Goal: Use online tool/utility: Utilize a website feature to perform a specific function

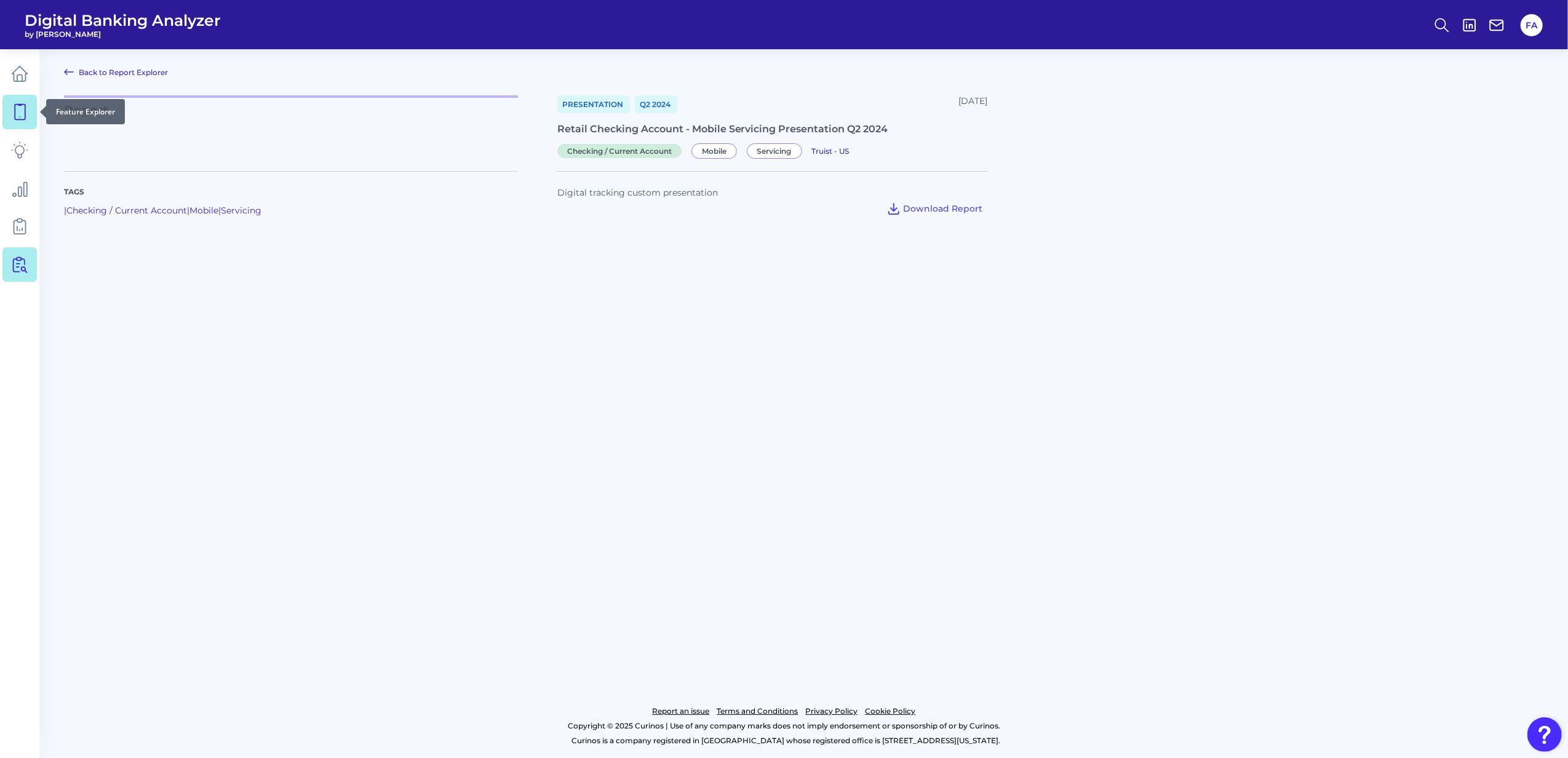
click at [27, 102] on link at bounding box center [20, 112] width 35 height 35
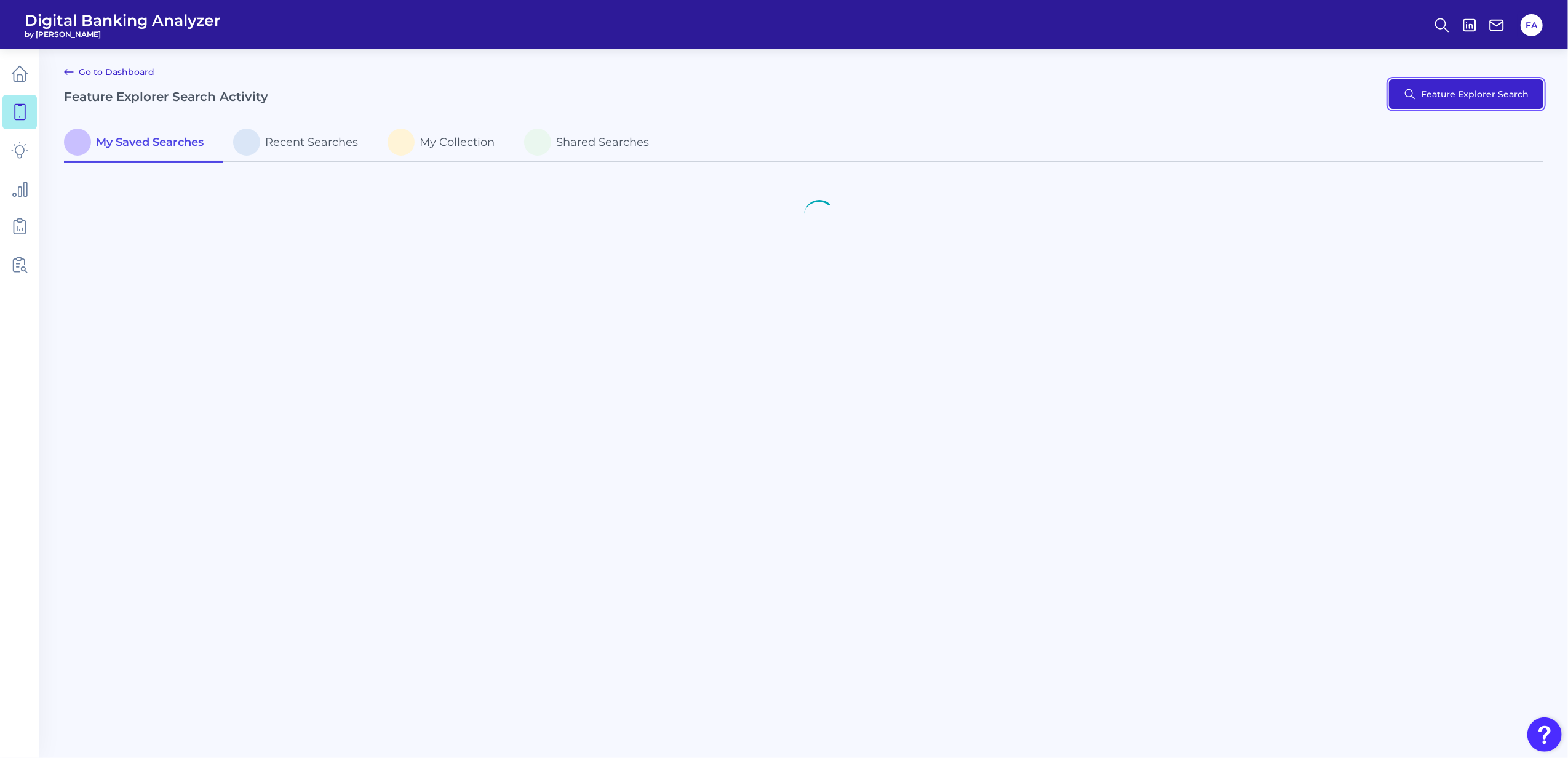
click at [1498, 86] on button "Feature Explorer Search" at bounding box center [1466, 94] width 154 height 30
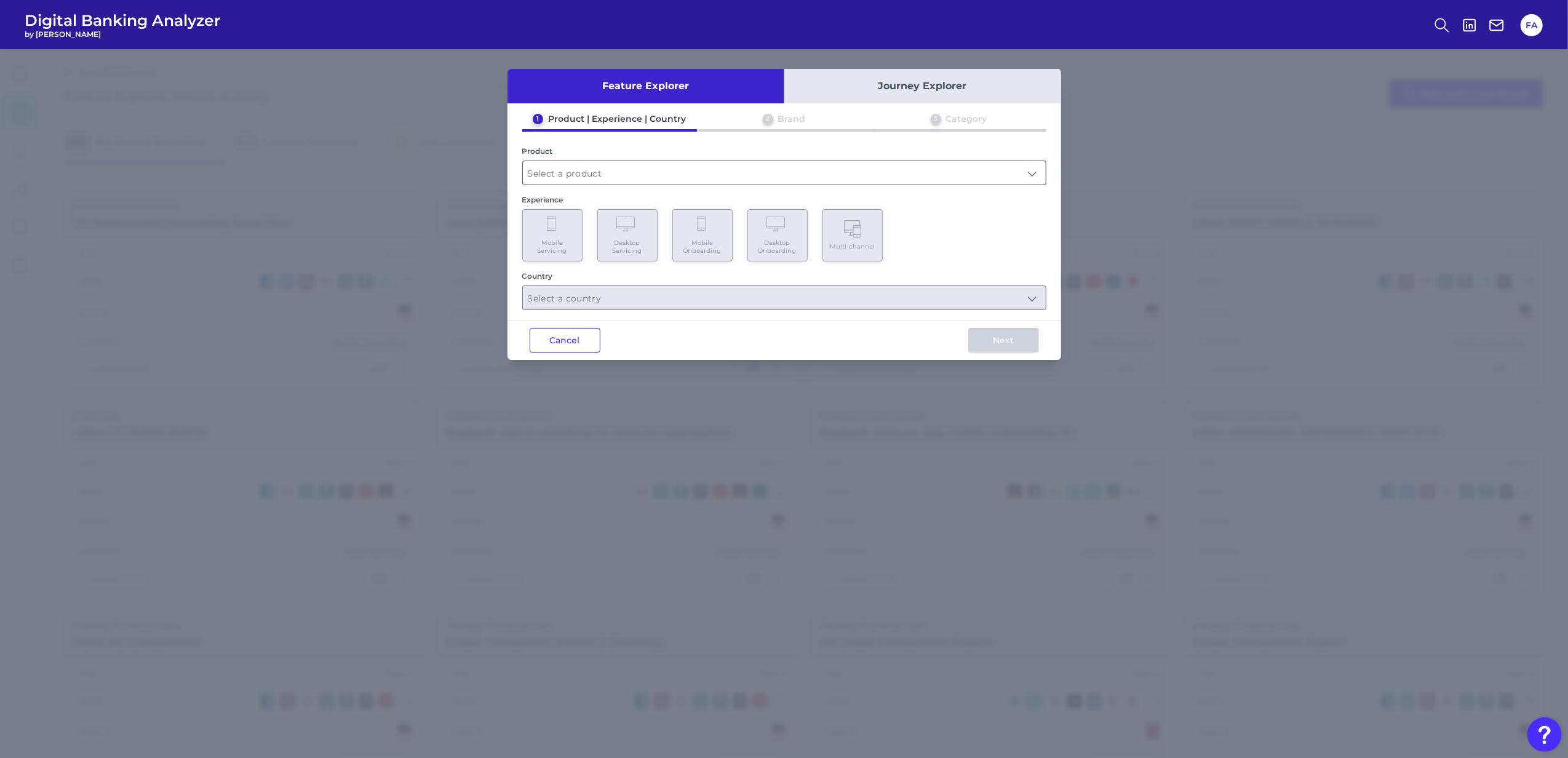
click at [547, 181] on div at bounding box center [784, 172] width 524 height 25
click at [543, 180] on input "text" at bounding box center [784, 173] width 523 height 24
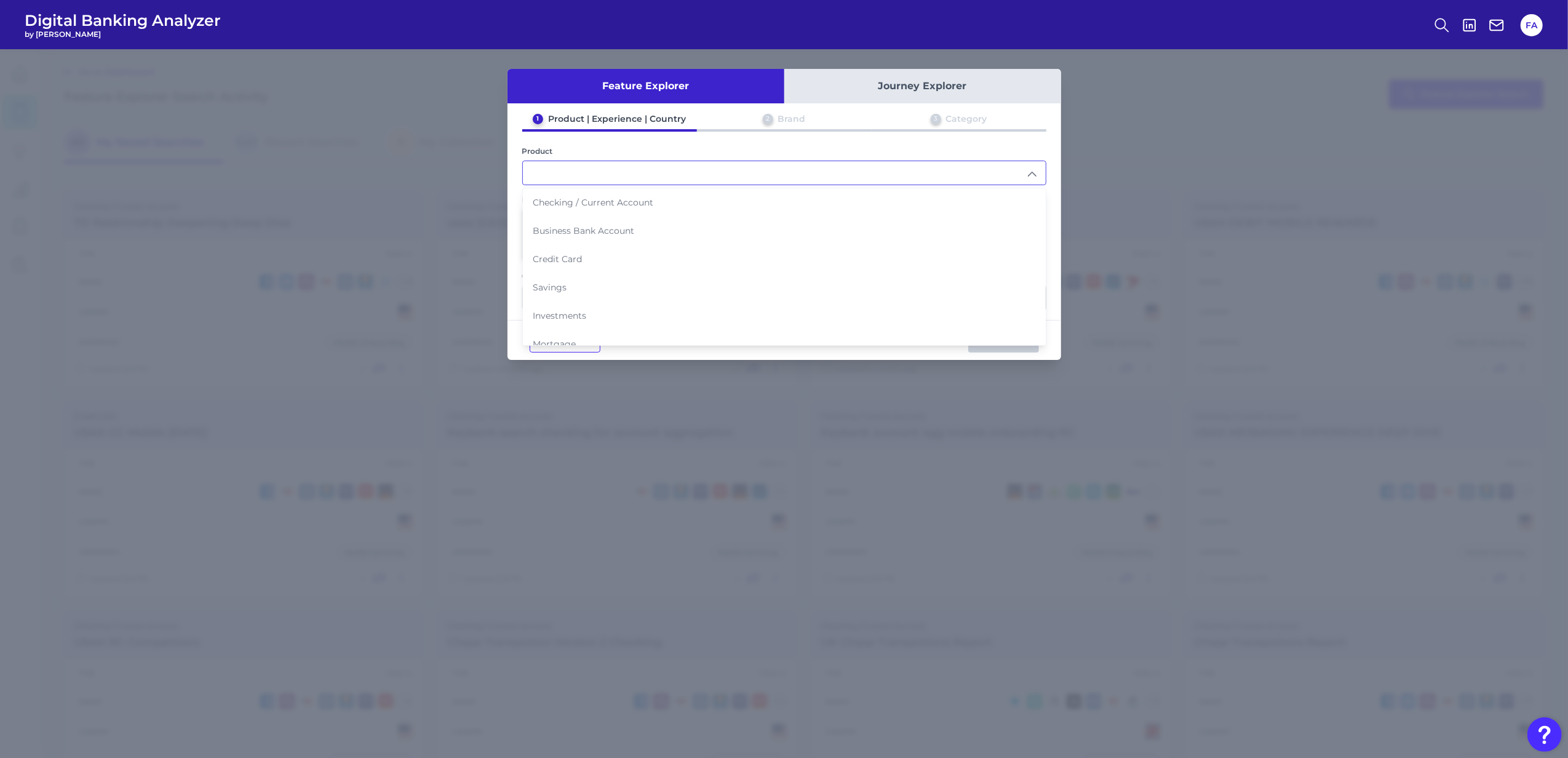
click at [579, 185] on div "1 Product | Experience | Country 2 Brand 3 Category Product Checking / Current …" at bounding box center [784, 211] width 554 height 197
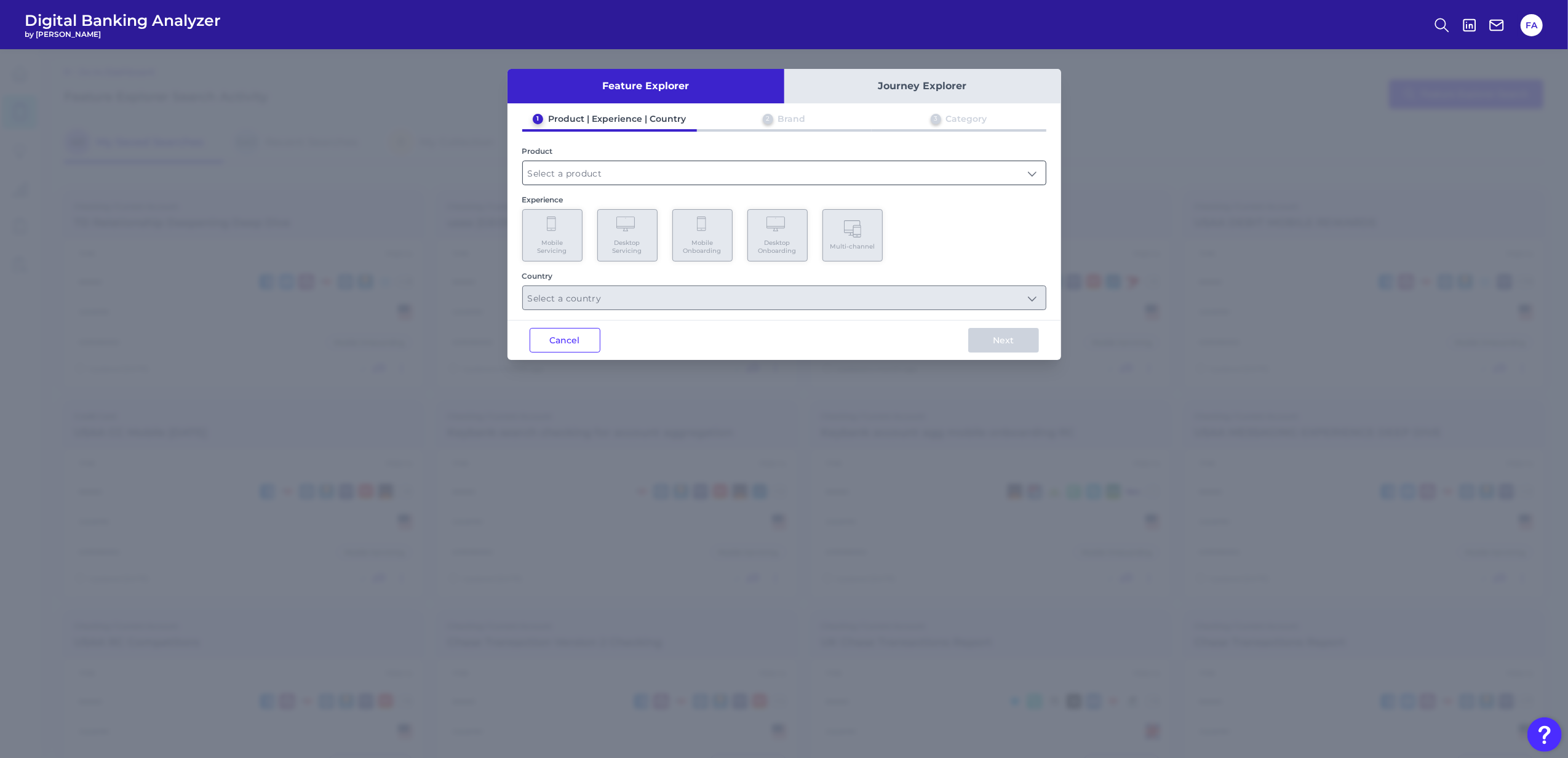
click at [582, 178] on input "text" at bounding box center [784, 173] width 523 height 24
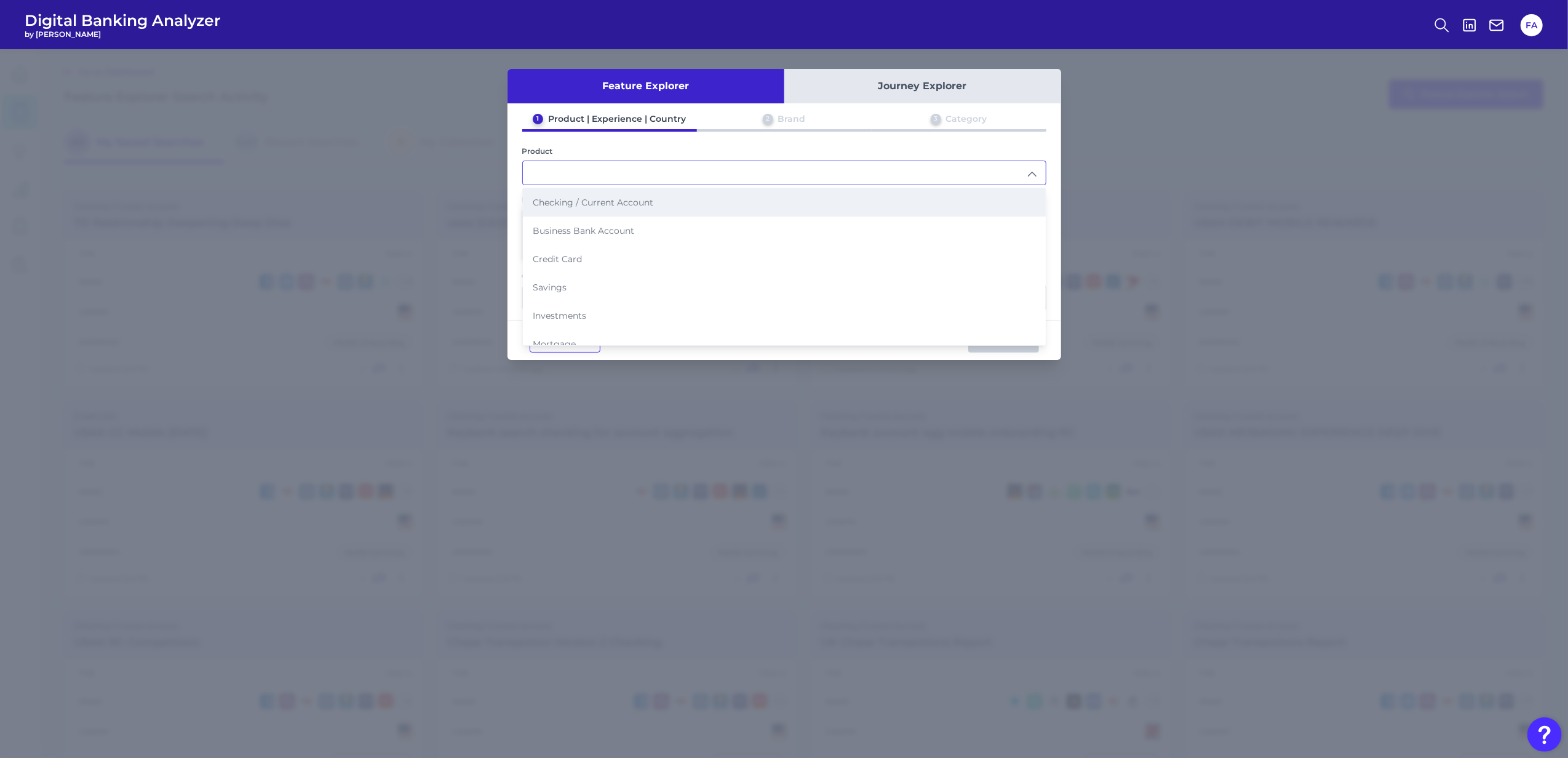
click at [581, 208] on li "Checking / Current Account" at bounding box center [784, 202] width 523 height 28
type input "Checking / Current Account"
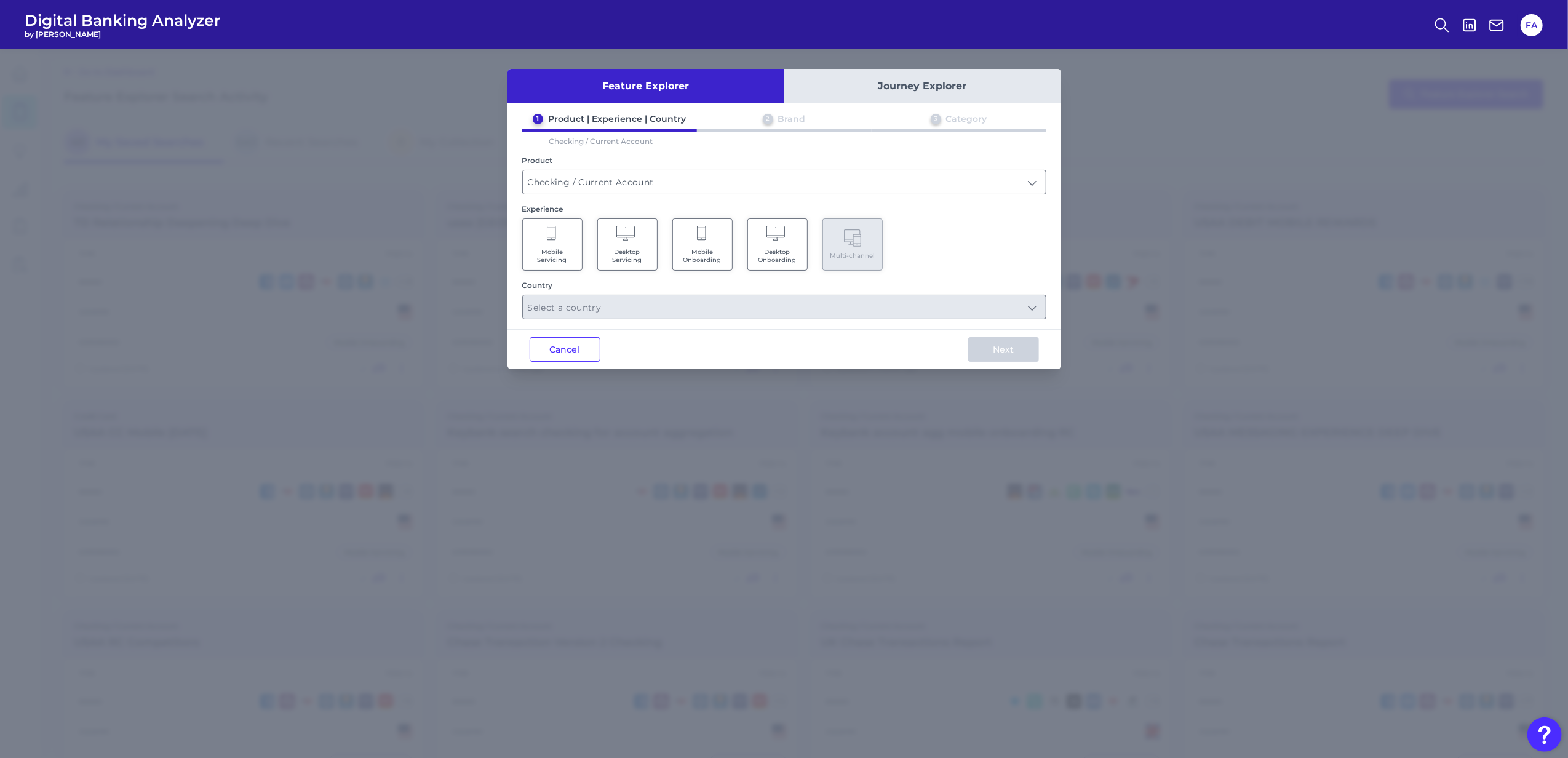
click at [561, 259] on span "Mobile Servicing" at bounding box center [552, 255] width 47 height 16
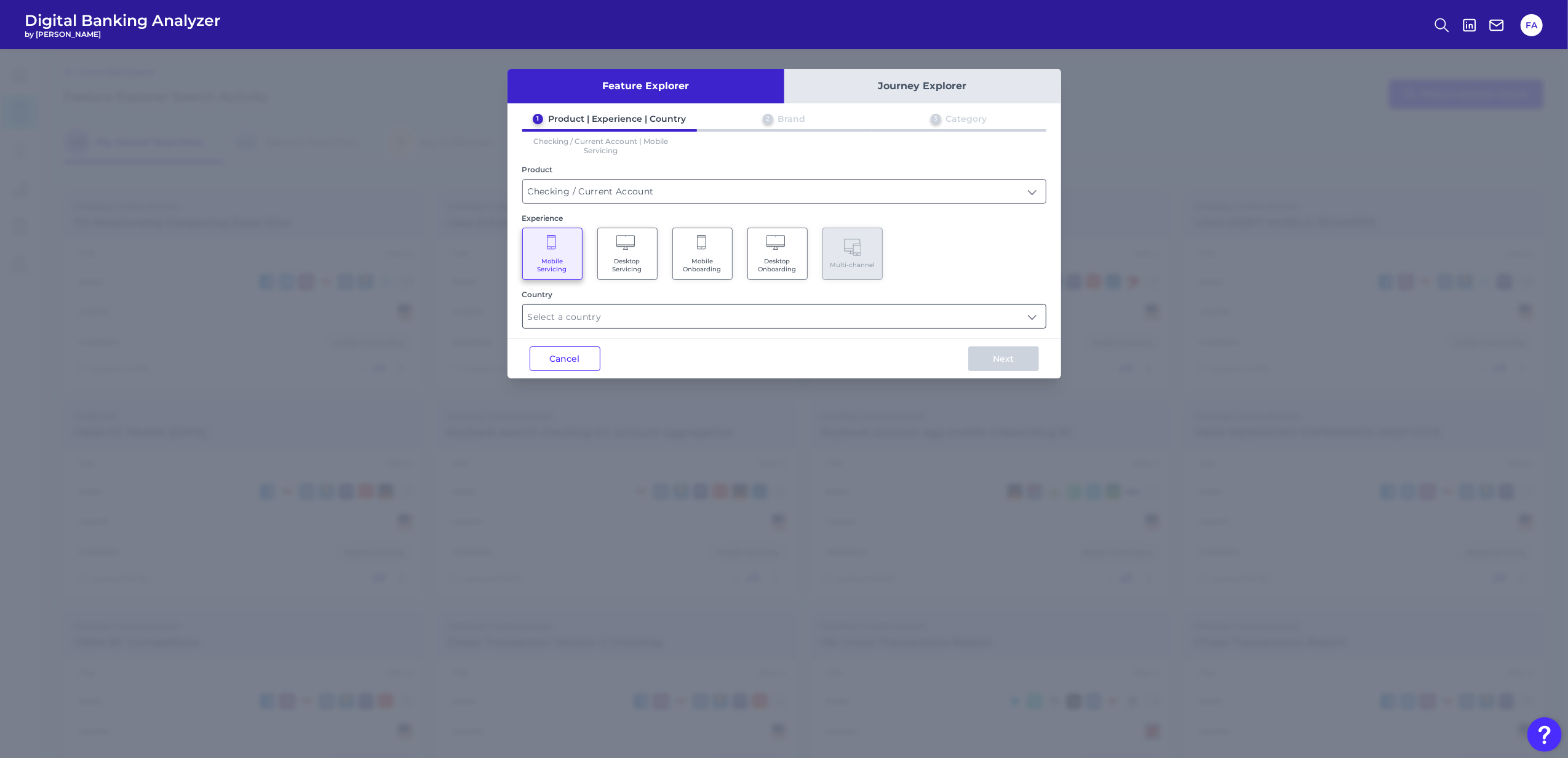
click at [770, 324] on input "text" at bounding box center [784, 316] width 523 height 24
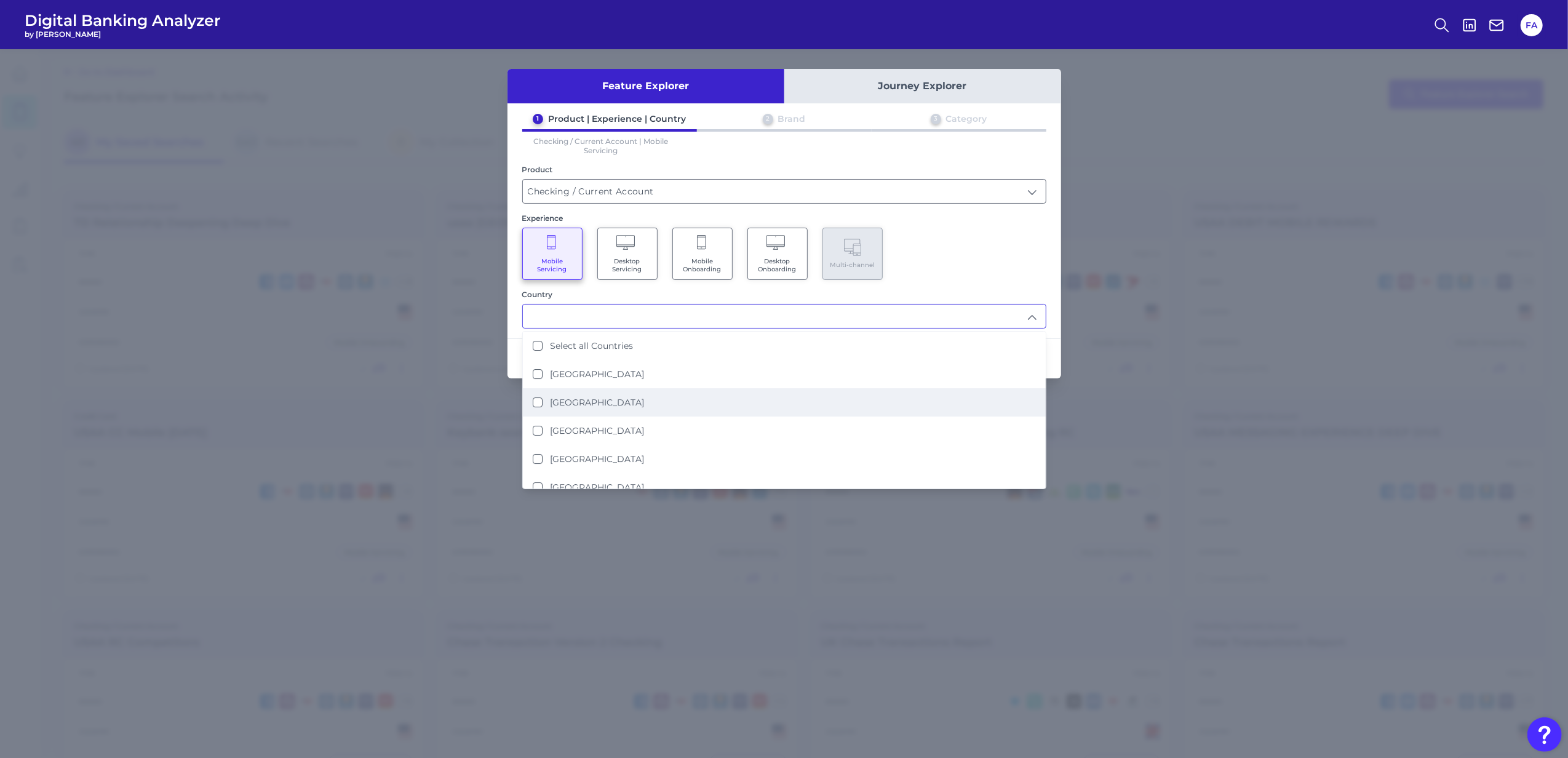
drag, startPoint x: 770, startPoint y: 409, endPoint x: 794, endPoint y: 396, distance: 27.3
click at [771, 409] on li "[GEOGRAPHIC_DATA]" at bounding box center [784, 402] width 523 height 28
type input "[GEOGRAPHIC_DATA]"
click at [917, 268] on div "Mobile Servicing Desktop Servicing Mobile Onboarding Desktop Onboarding Multi-c…" at bounding box center [784, 254] width 524 height 53
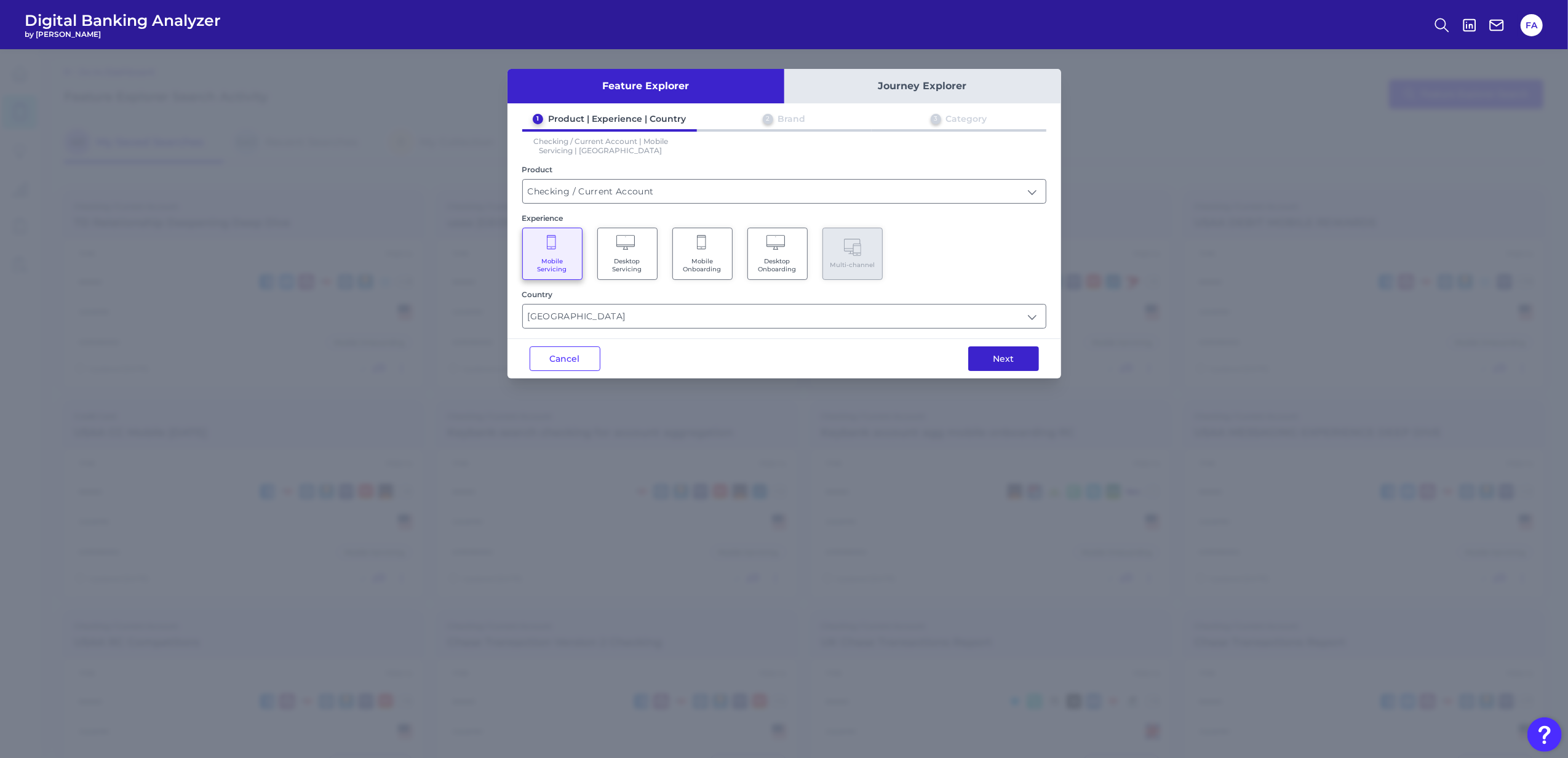
click at [975, 350] on button "Next" at bounding box center [1003, 358] width 70 height 25
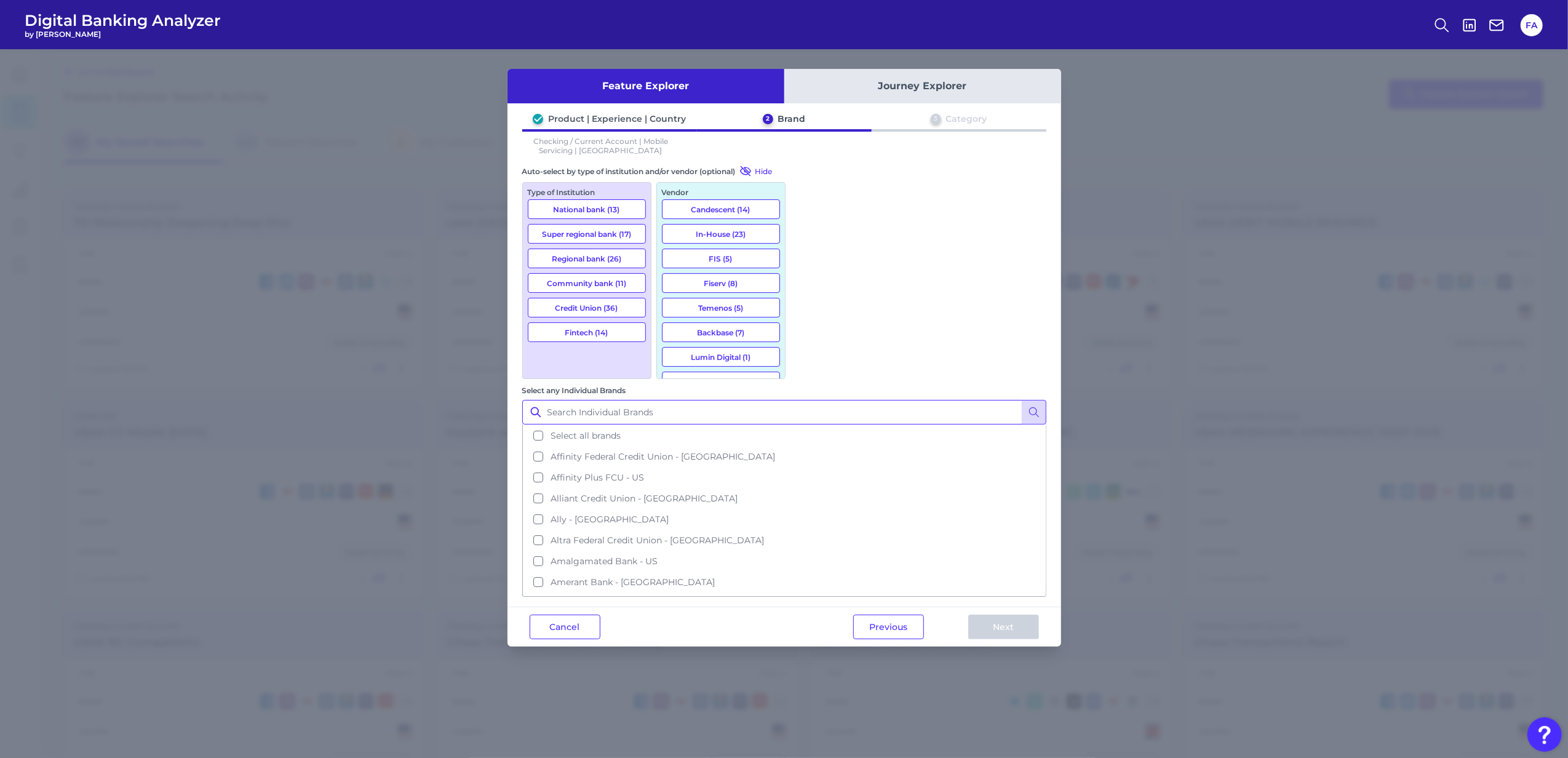
click at [872, 400] on input "Select any Individual Brands" at bounding box center [784, 412] width 524 height 25
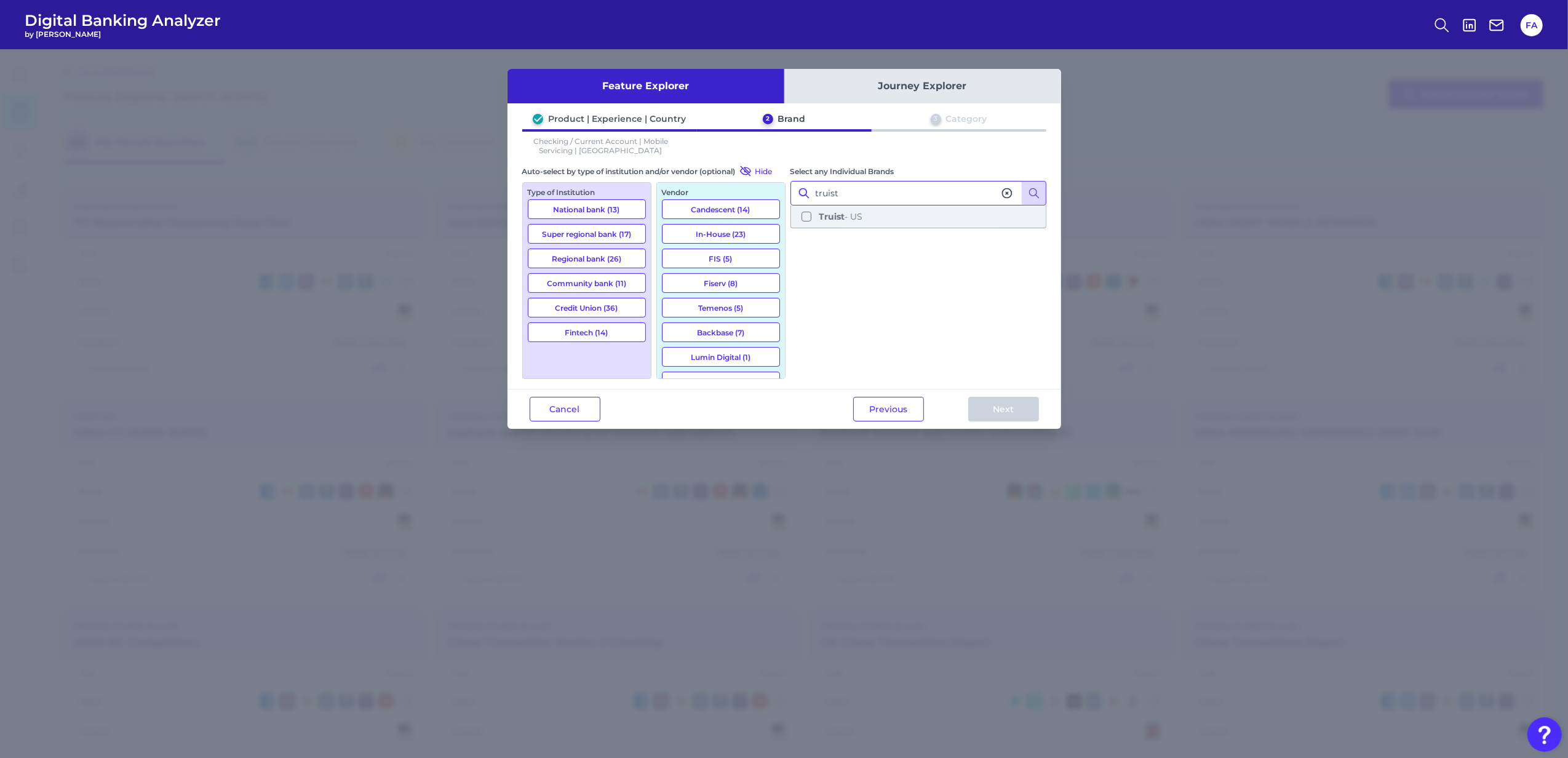
click at [867, 225] on button "Truist - US" at bounding box center [918, 216] width 254 height 21
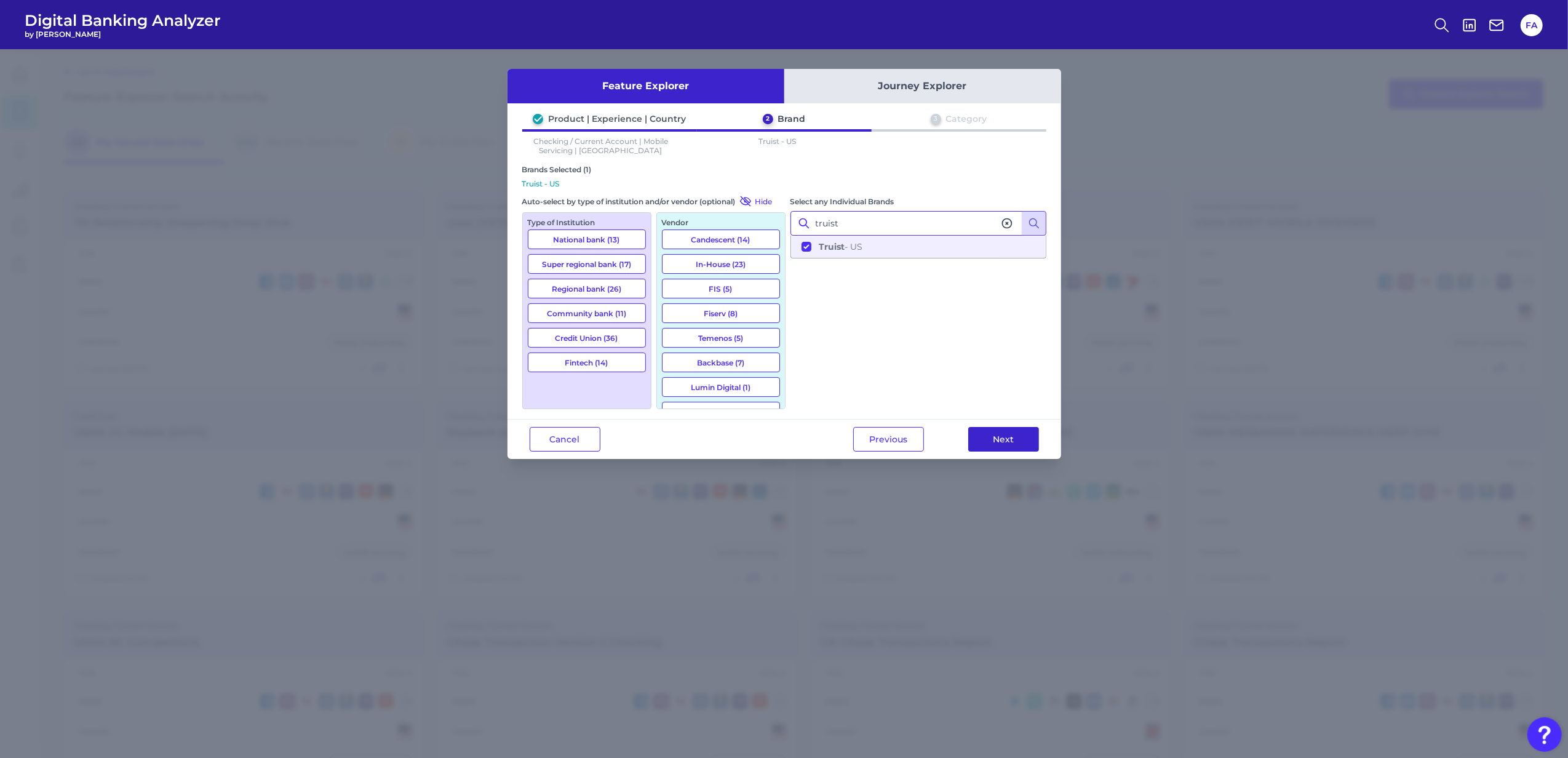
type input "truist"
click at [1002, 447] on button "Next" at bounding box center [1003, 438] width 70 height 25
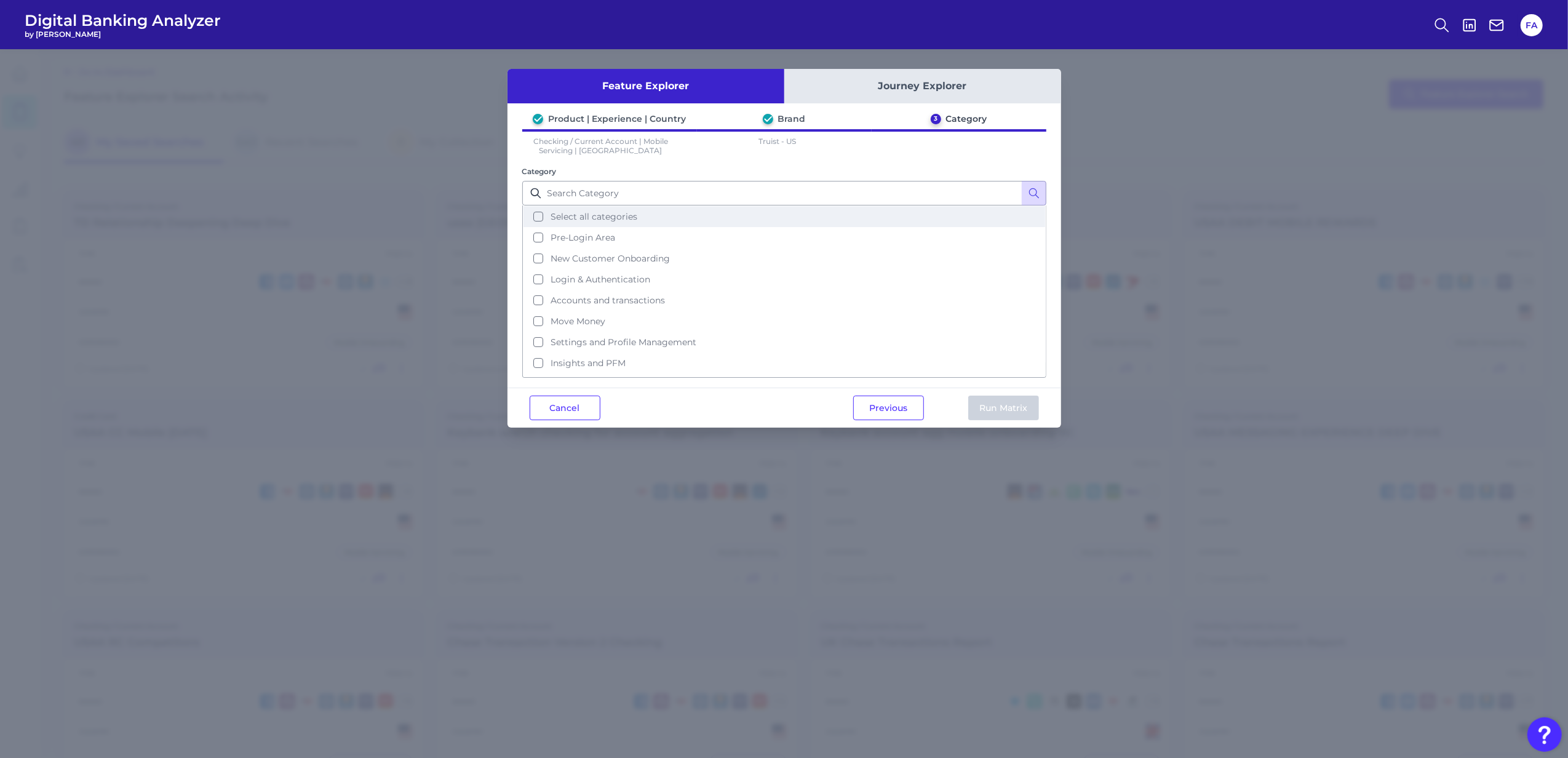
click at [808, 215] on button "Select all categories" at bounding box center [784, 216] width 522 height 21
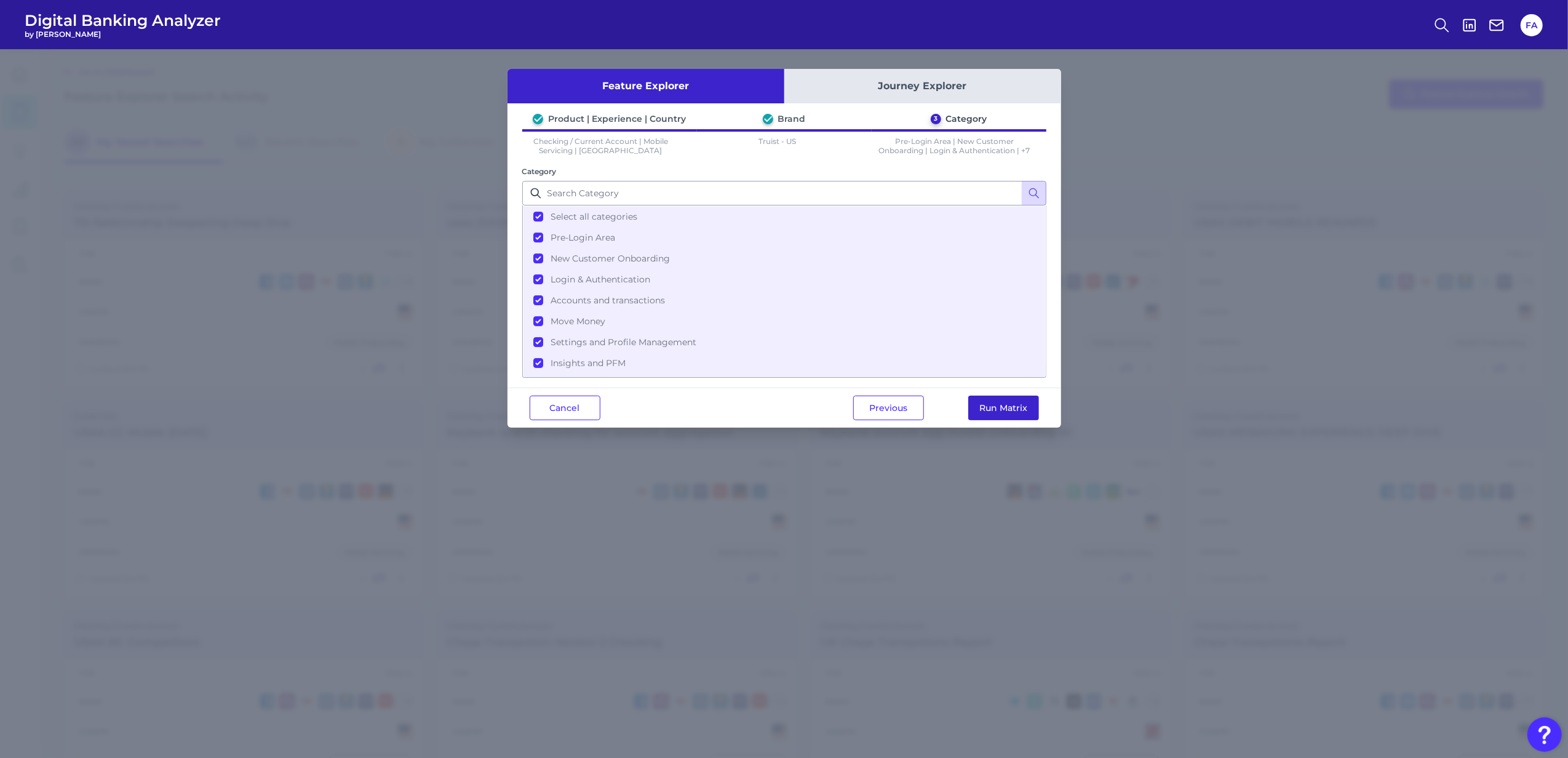
click at [1012, 416] on button "Run Matrix" at bounding box center [1003, 407] width 70 height 25
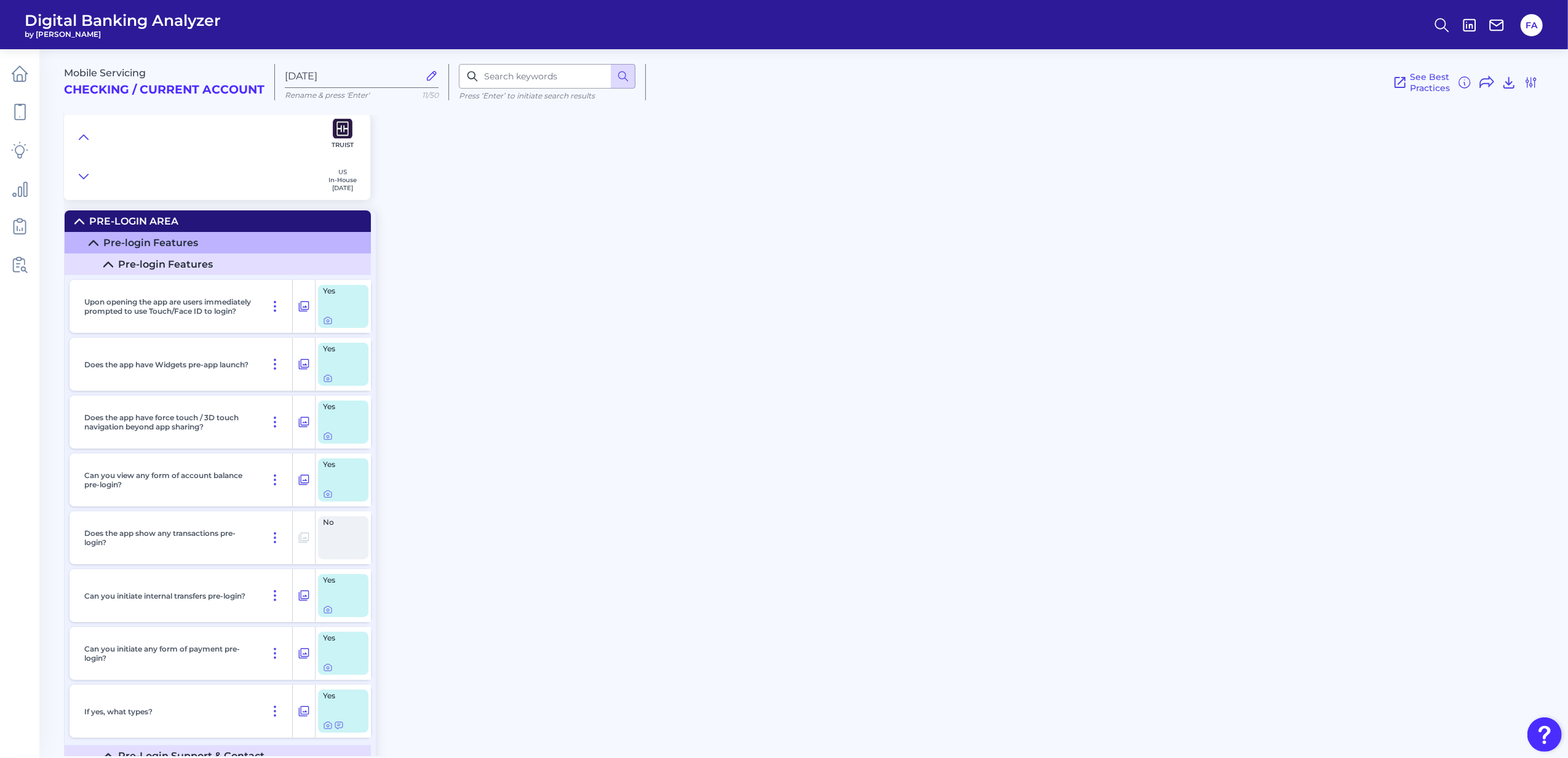
click at [77, 227] on summary "Pre-Login Area" at bounding box center [217, 220] width 306 height 21
